Goal: Task Accomplishment & Management: Complete application form

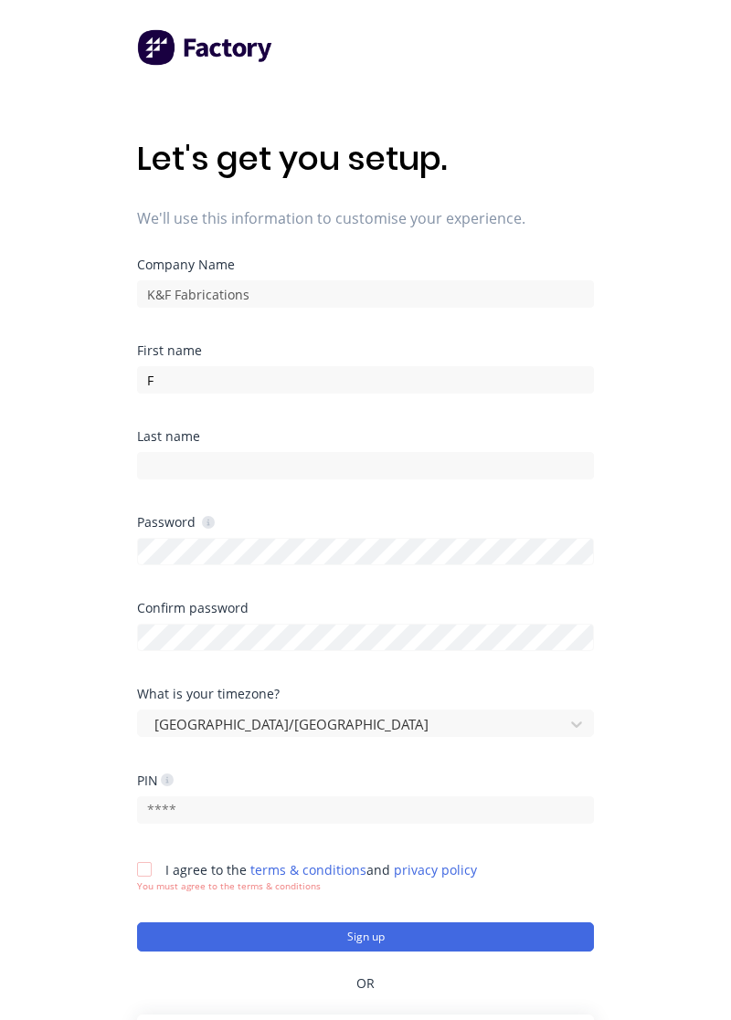
type input "F"
click at [678, 506] on div "Let's get you setup. We'll use this information to customise your experience. C…" at bounding box center [365, 546] width 731 height 1093
click at [531, 385] on input "F" at bounding box center [365, 379] width 457 height 27
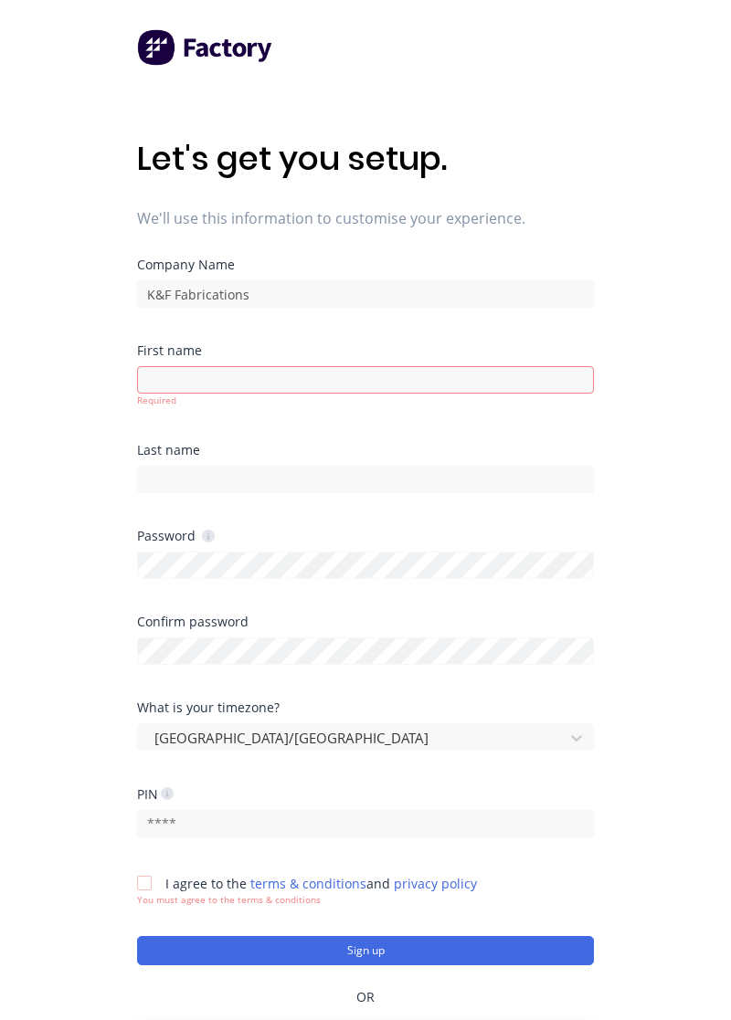
click at [670, 422] on div "Let's get you setup. We'll use this information to customise your experience. C…" at bounding box center [365, 546] width 731 height 1093
click at [496, 375] on input at bounding box center [365, 379] width 457 height 27
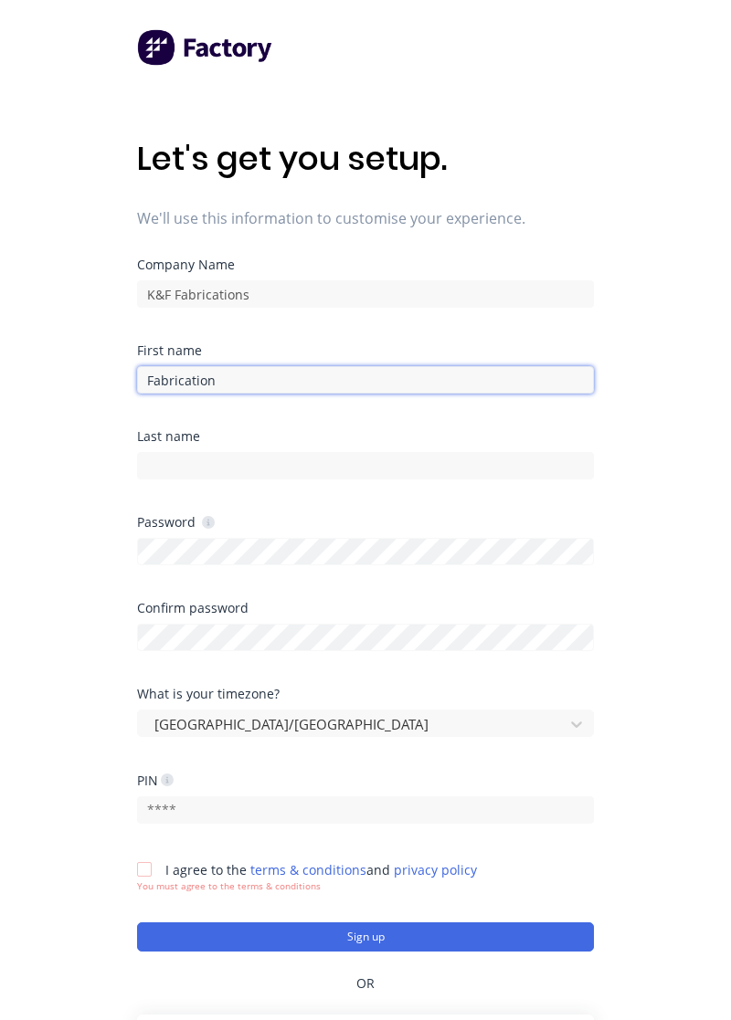
type input "Fabrication"
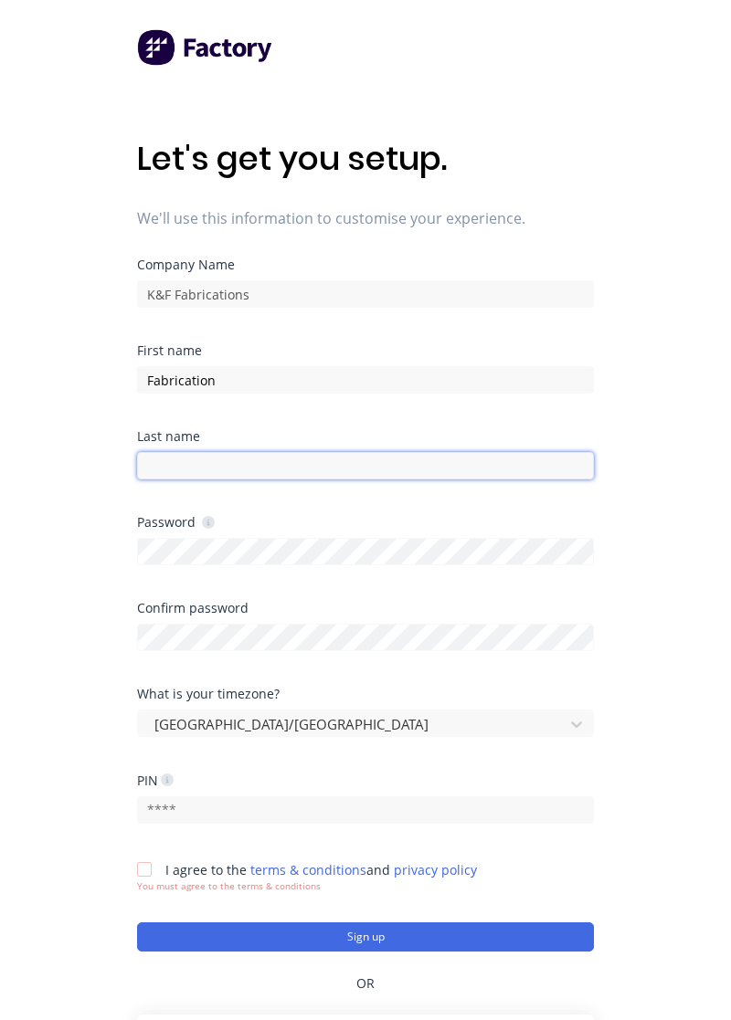
click at [468, 471] on input at bounding box center [365, 465] width 457 height 27
type input "f"
type input "Fabrication"
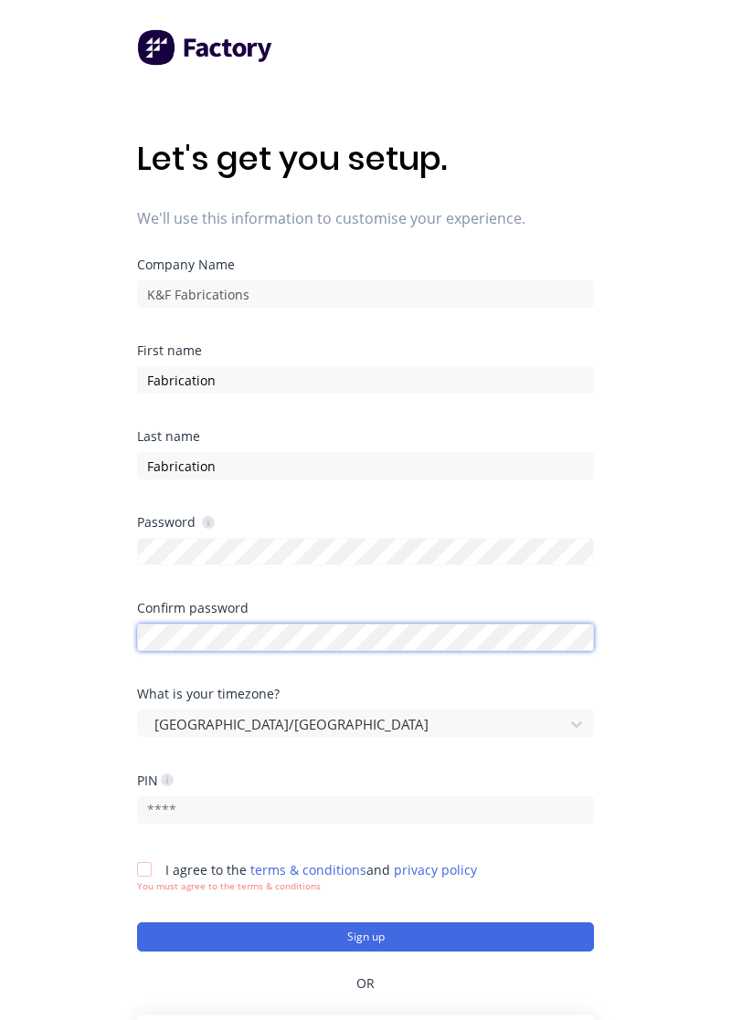
click at [396, 635] on div at bounding box center [365, 635] width 457 height 32
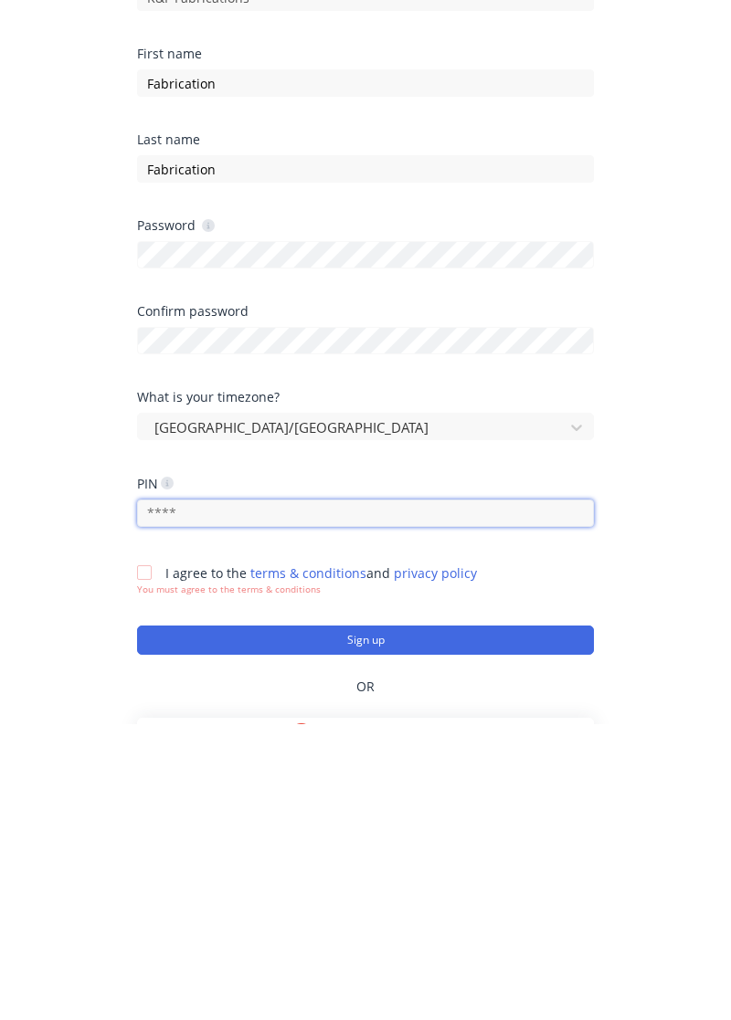
click at [488, 814] on input "text" at bounding box center [365, 809] width 457 height 27
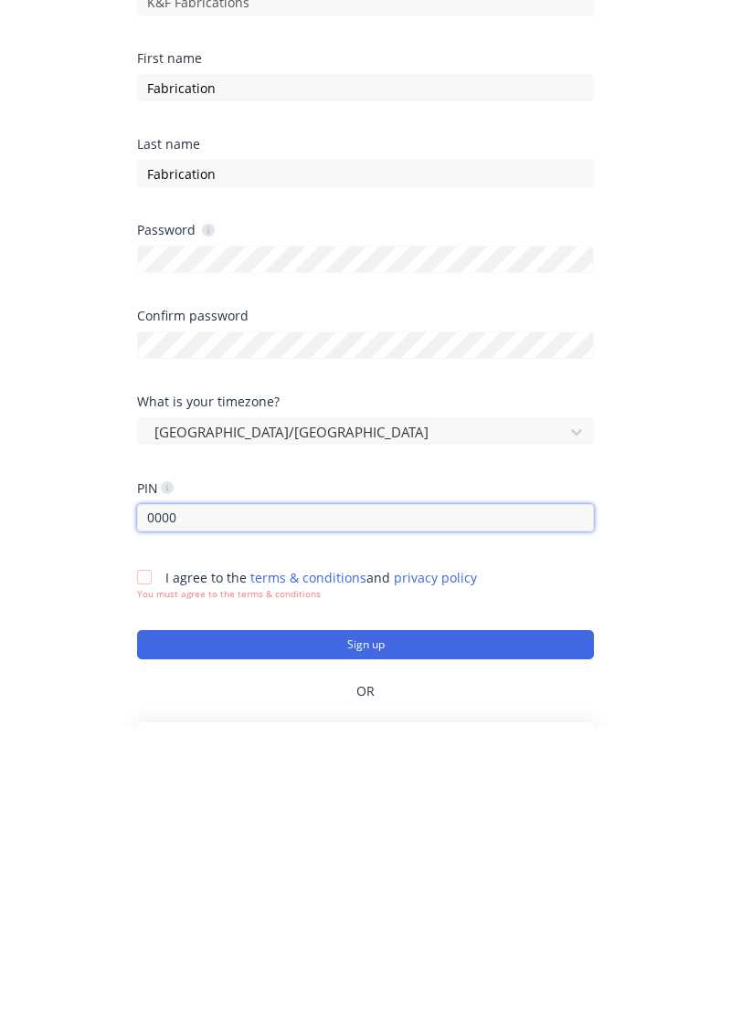
type input "0000"
click at [151, 877] on div at bounding box center [144, 869] width 37 height 37
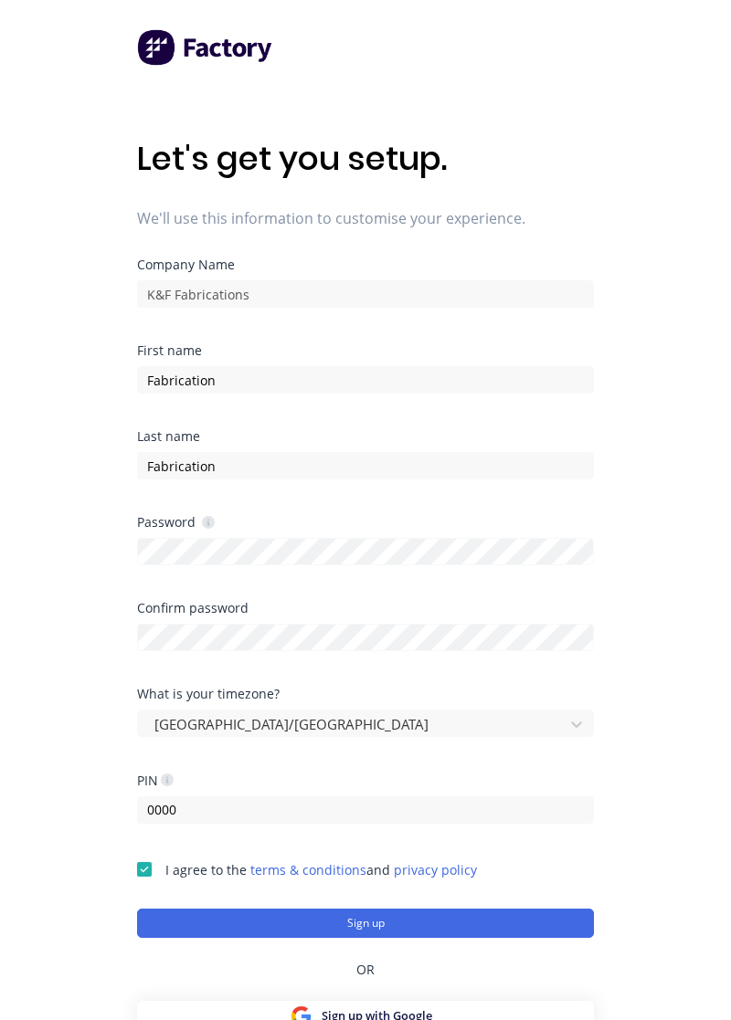
click at [543, 924] on button "Sign up" at bounding box center [365, 923] width 457 height 29
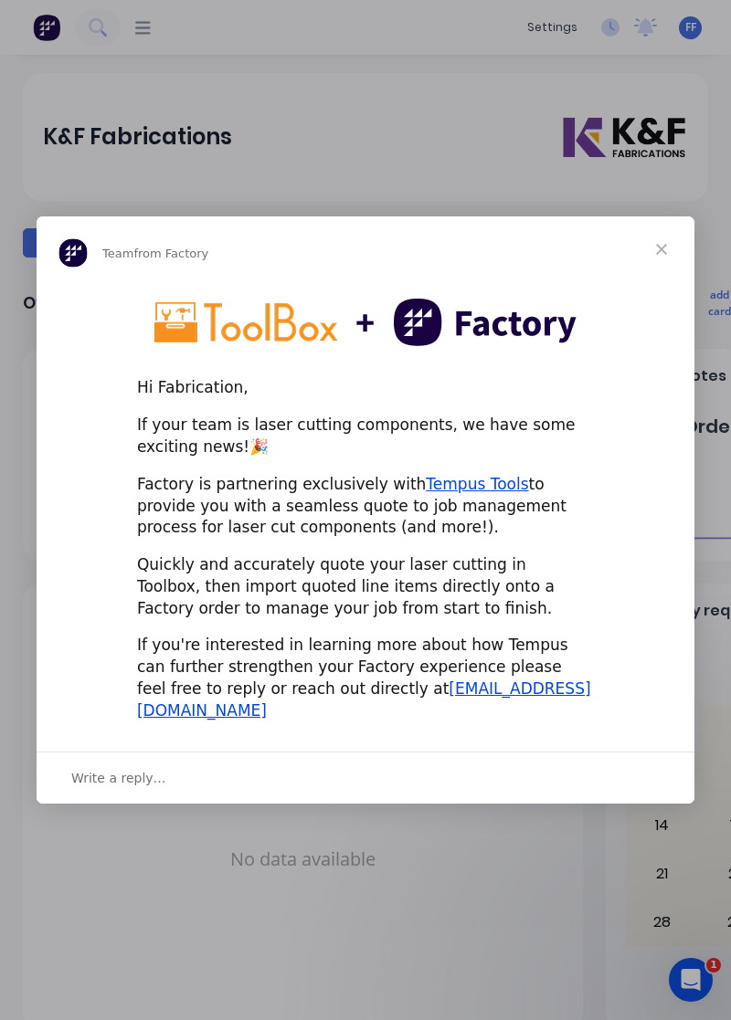
click at [663, 267] on span "Close" at bounding box center [661, 249] width 66 height 66
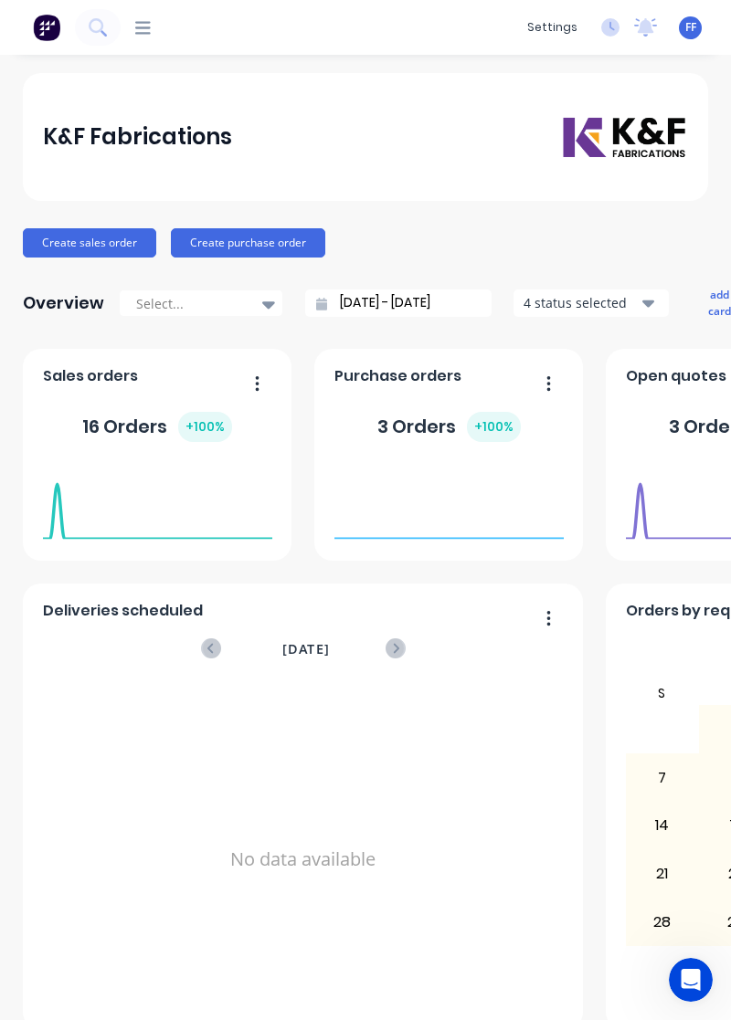
click at [701, 46] on div "dashboard products sales purchasing productivity dashboard products Product Cat…" at bounding box center [365, 27] width 731 height 55
click at [689, 32] on span "FF" at bounding box center [690, 27] width 11 height 16
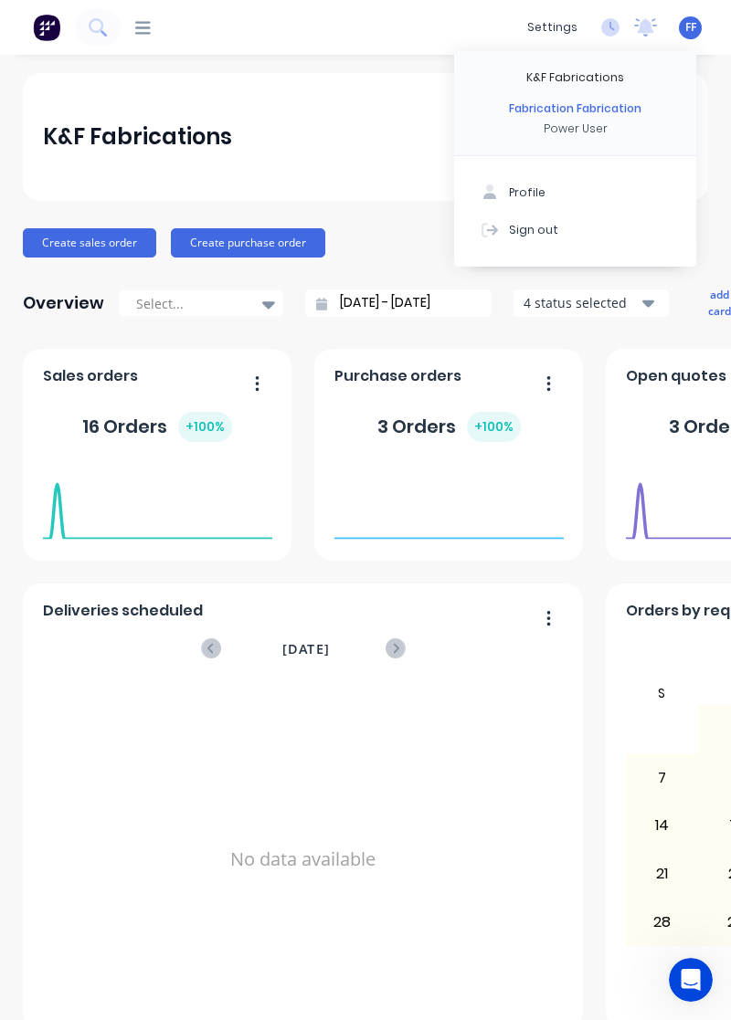
click at [359, 144] on div "K&F Fabrications" at bounding box center [366, 137] width 646 height 45
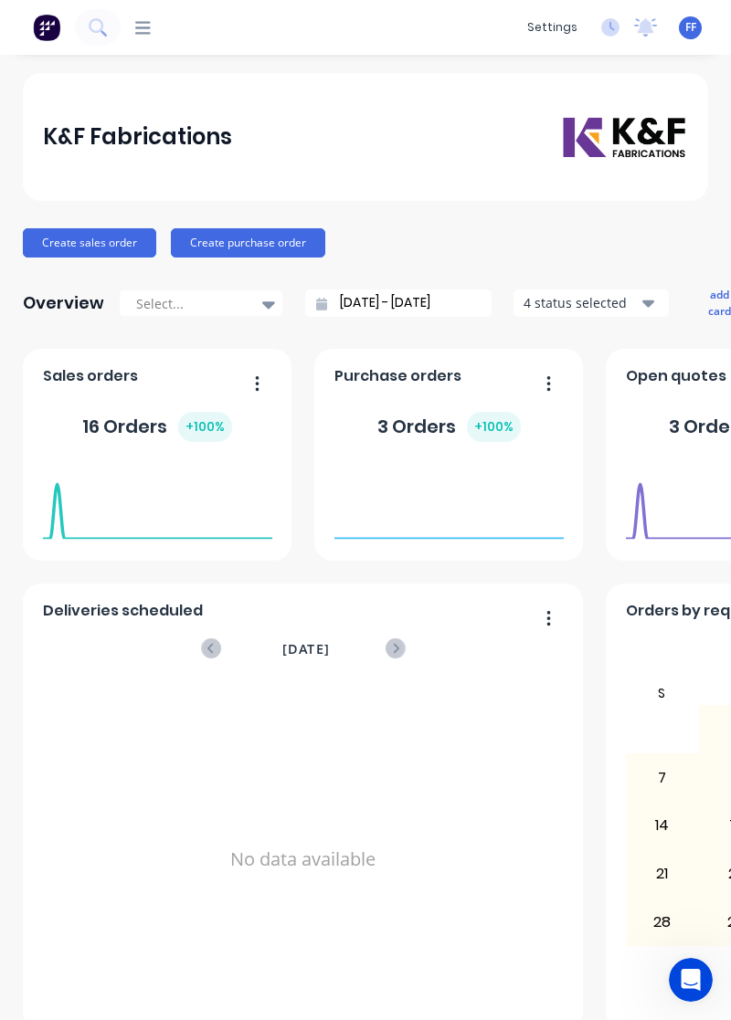
click at [139, 33] on icon at bounding box center [143, 27] width 16 height 13
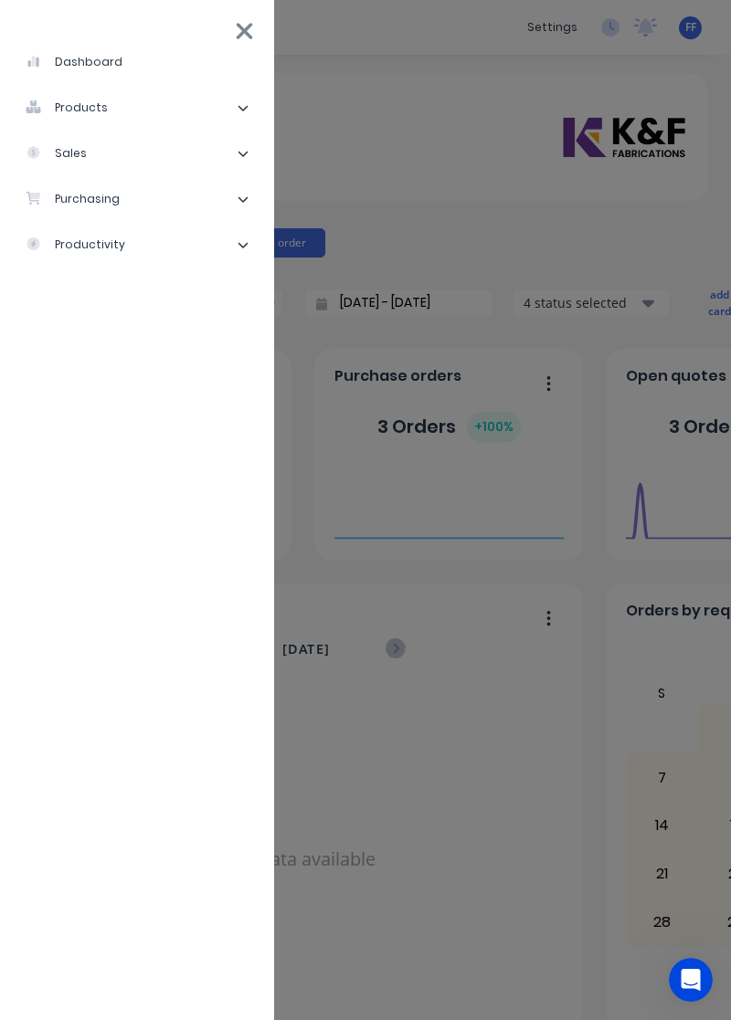
click at [172, 253] on li "productivity" at bounding box center [137, 245] width 245 height 46
click at [135, 302] on li "Workflow" at bounding box center [144, 291] width 230 height 46
click at [95, 290] on div "Workflow" at bounding box center [82, 290] width 84 height 16
